Goal: Communication & Community: Answer question/provide support

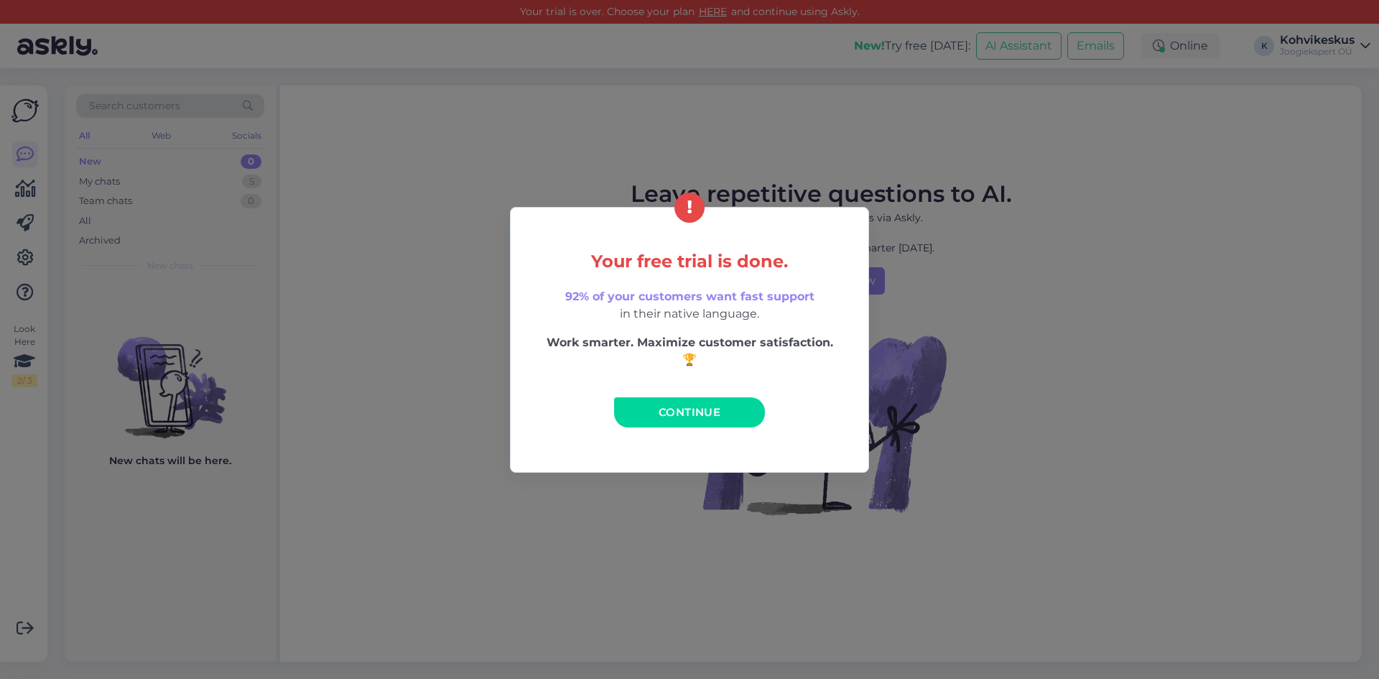
click at [688, 418] on span "Continue" at bounding box center [690, 412] width 62 height 14
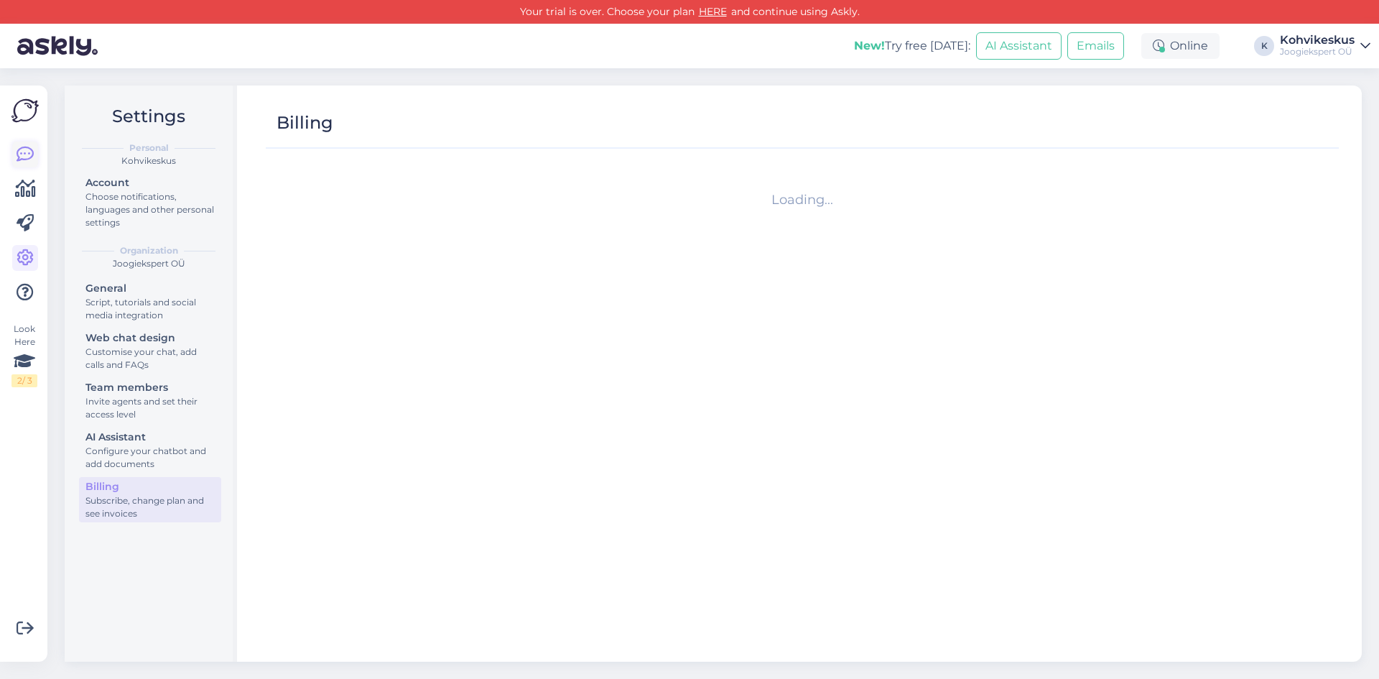
click at [23, 154] on icon at bounding box center [25, 154] width 17 height 17
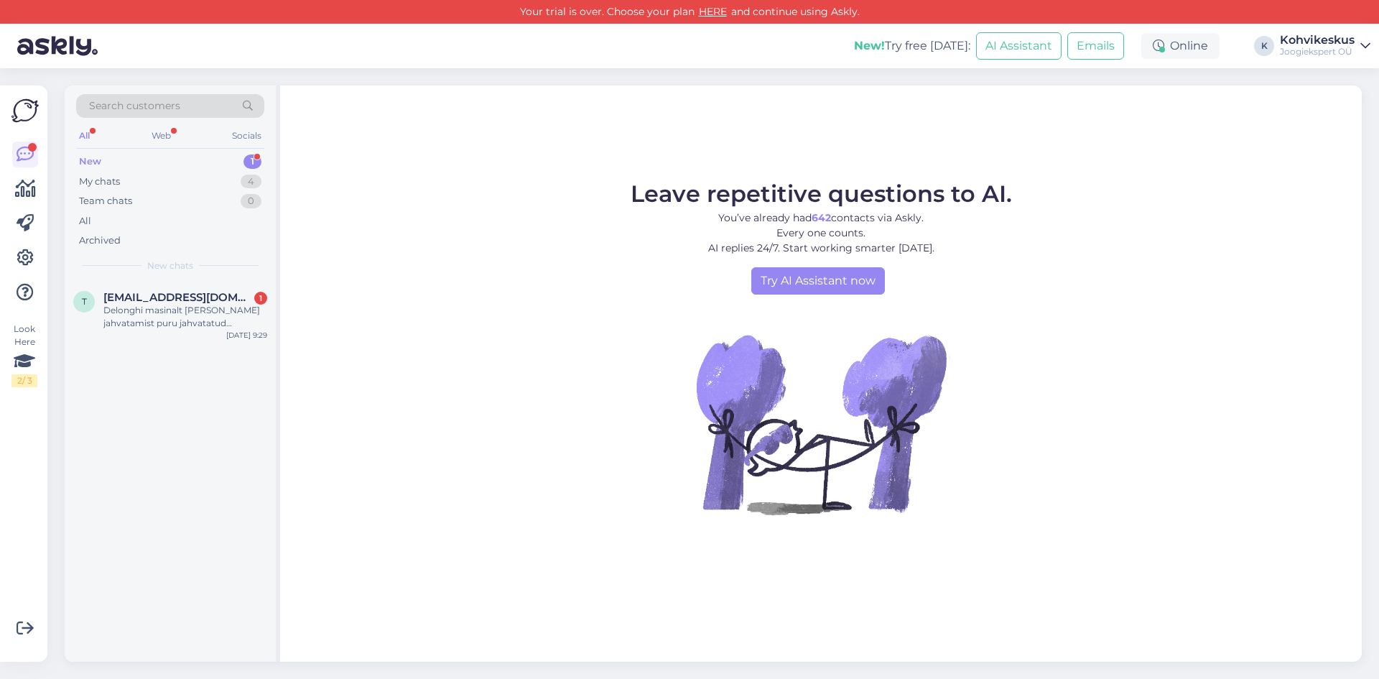
click at [166, 159] on div "New 1" at bounding box center [170, 162] width 188 height 20
click at [208, 313] on div "Delonghi masinalt [PERSON_NAME] jahvatamist puru jahvatatud kohvilehtrisse ja k…" at bounding box center [185, 317] width 164 height 26
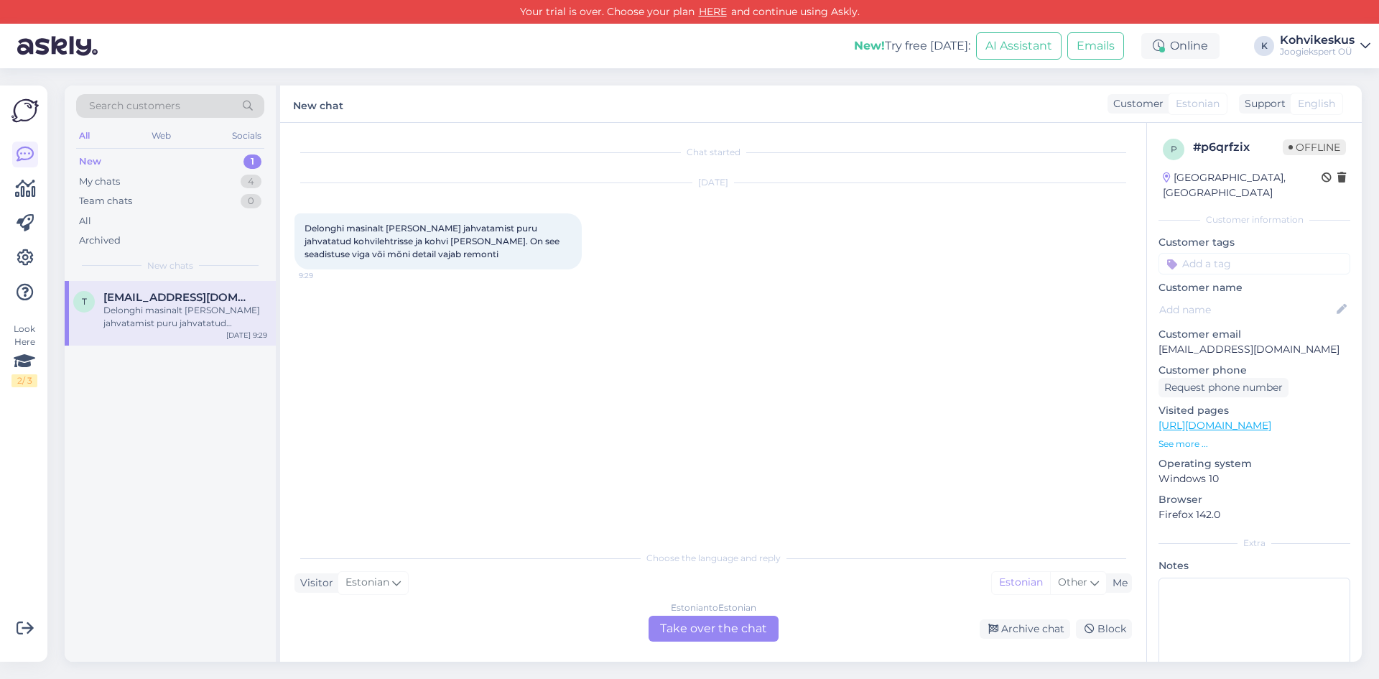
click at [696, 626] on div "Estonian to Estonian Take over the chat" at bounding box center [713, 628] width 130 height 26
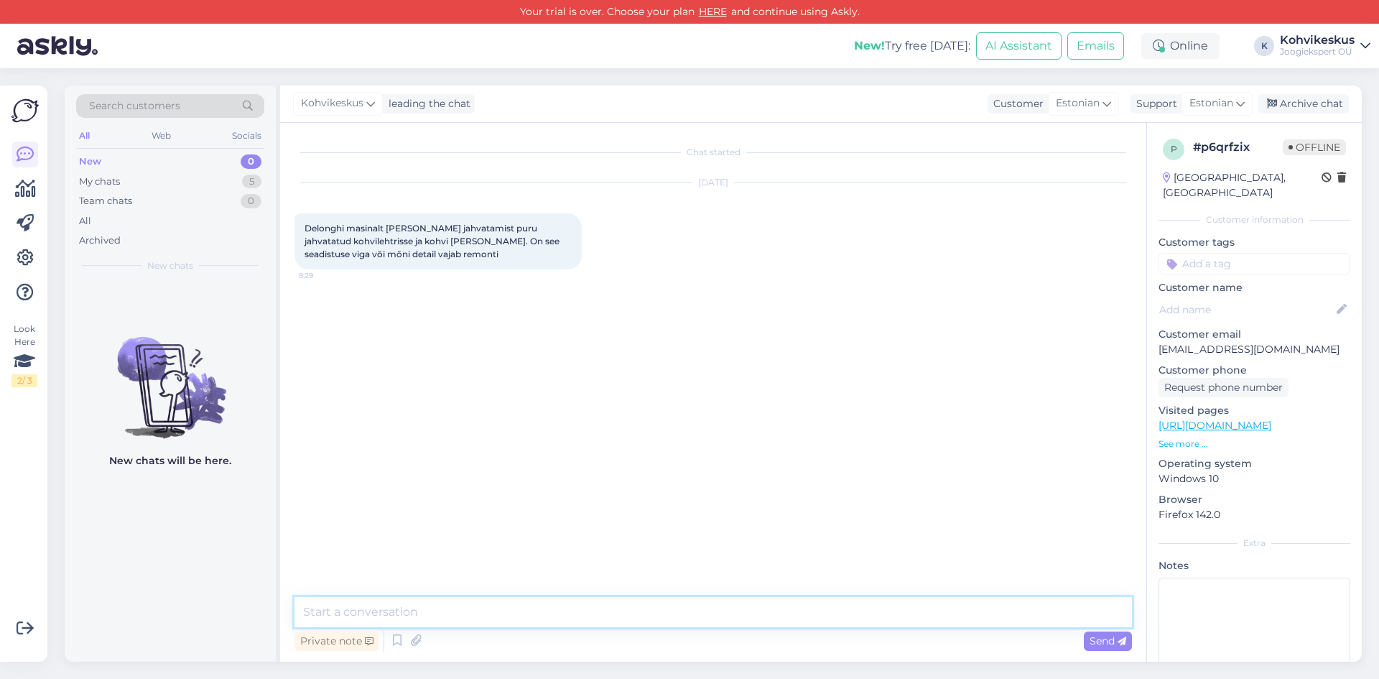
click at [516, 612] on textarea at bounding box center [712, 612] width 837 height 30
type textarea "Tere! DeLonghi masinaga soovitame pöörduda CoffeeMaster [PERSON_NAME]:"
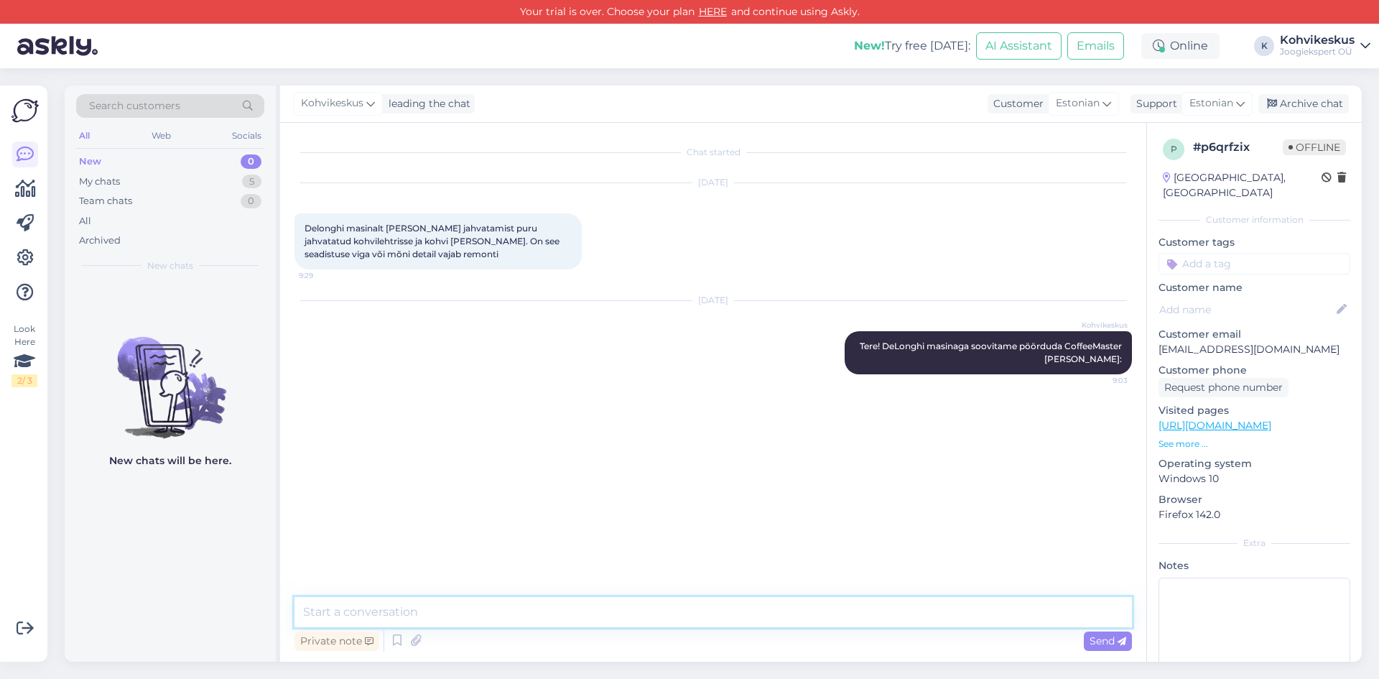
paste textarea "[URL][DOMAIN_NAME]"
type textarea "[URL][DOMAIN_NAME]"
drag, startPoint x: 731, startPoint y: 83, endPoint x: 728, endPoint y: 69, distance: 14.6
click at [731, 83] on div "Search customers All Web Socials New 0 My chats 5 Team chats 0 All Archived New…" at bounding box center [717, 373] width 1323 height 610
